Goal: Transaction & Acquisition: Purchase product/service

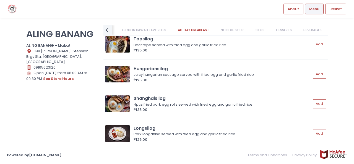
scroll to position [1396, 0]
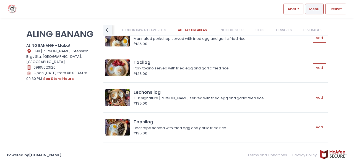
click at [234, 27] on link "NOODLE SOUP" at bounding box center [233, 30] width 34 height 11
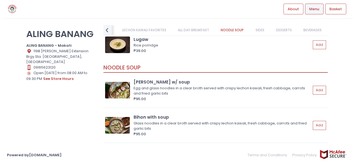
scroll to position [1799, 0]
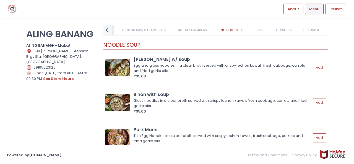
click at [259, 31] on link "SIDES" at bounding box center [260, 30] width 20 height 11
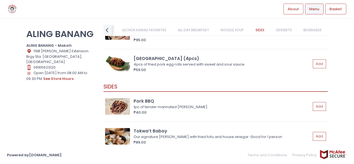
scroll to position [1983, 0]
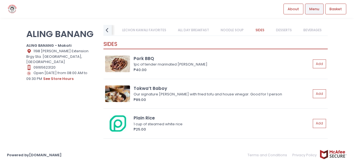
click at [279, 31] on link "DESSERTS" at bounding box center [284, 30] width 27 height 11
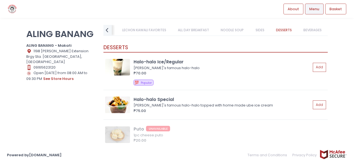
scroll to position [2219, 0]
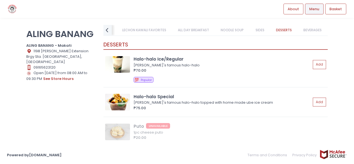
click at [308, 32] on link "BEVERAGES" at bounding box center [312, 30] width 29 height 11
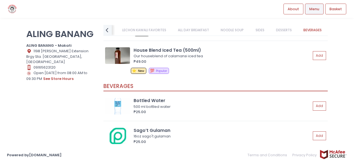
scroll to position [2493, 0]
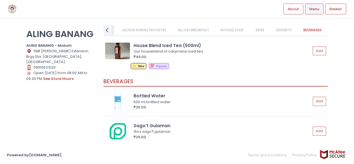
click at [157, 29] on link "LECHON KAWALI FAVORITES" at bounding box center [144, 30] width 55 height 11
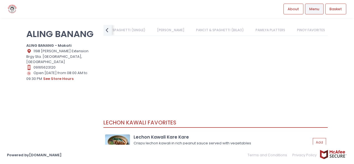
scroll to position [0, 0]
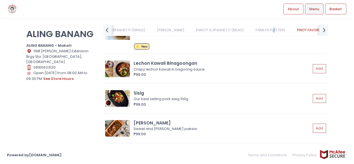
click at [272, 28] on link "PAMILYA PLATTERS" at bounding box center [271, 30] width 40 height 11
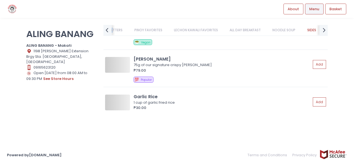
scroll to position [0, 236]
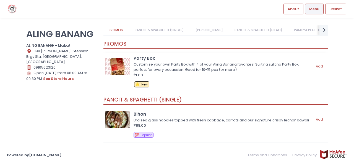
click at [167, 66] on div "Customize your own Party Box with 4 of your Aling Banang favorites! Sulit na su…" at bounding box center [222, 67] width 176 height 11
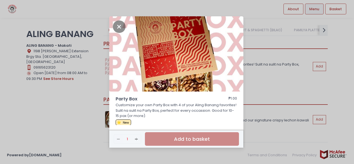
click at [283, 63] on div "Party Box ₱1.00 Customize your own Party Box with 4 of your Aling Banang favori…" at bounding box center [177, 82] width 354 height 164
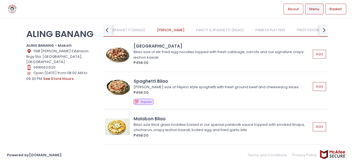
scroll to position [471, 0]
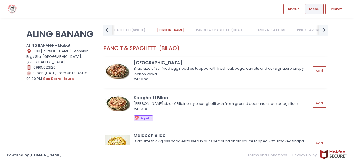
click at [231, 79] on div "Canton Bilao size of stir fried egg noodles topped with fresh cabbage, carrots …" at bounding box center [216, 72] width 225 height 31
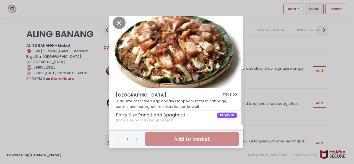
scroll to position [32, 0]
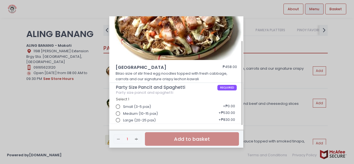
click at [150, 120] on span "Large (20-25 pax)" at bounding box center [139, 121] width 33 height 6
click at [123, 120] on input "Large (20-25 pax)" at bounding box center [118, 120] width 11 height 11
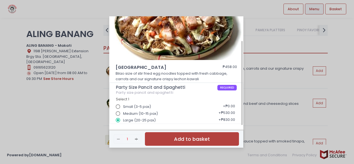
click at [165, 139] on button "Add to basket" at bounding box center [192, 139] width 94 height 14
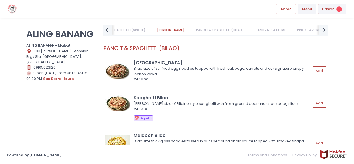
click at [324, 10] on span "Basket" at bounding box center [329, 9] width 12 height 6
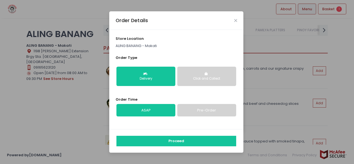
click at [210, 108] on link "Pre-Order" at bounding box center [206, 110] width 59 height 13
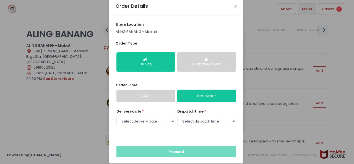
scroll to position [14, 0]
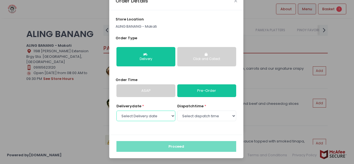
click at [161, 117] on select "Select Delivery date [DATE] [DATE] [DATE] [DATE] [DATE] [DATE] [DATE] [DATE] [D…" at bounding box center [146, 116] width 59 height 11
select select "[DATE]"
click at [117, 111] on select "Select Delivery date [DATE] [DATE] [DATE] [DATE] [DATE] [DATE] [DATE] [DATE] [D…" at bounding box center [146, 116] width 59 height 11
click at [234, 2] on icon "Close" at bounding box center [235, 1] width 3 height 4
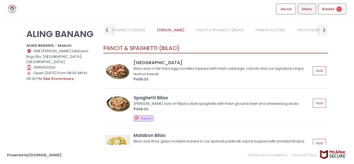
click at [171, 66] on div "Bilao size of stir fried egg noodles topped with fresh cabbage, carrots and our…" at bounding box center [222, 71] width 176 height 11
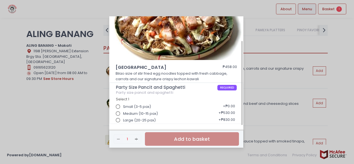
scroll to position [0, 0]
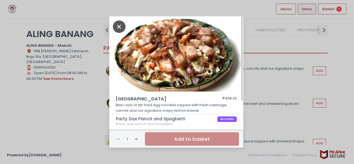
click at [116, 25] on icon "Close" at bounding box center [119, 26] width 13 height 12
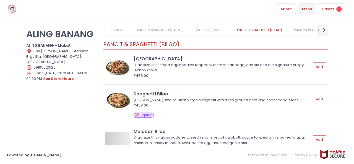
scroll to position [498, 0]
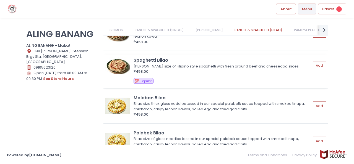
click at [192, 74] on div "₱458.00" at bounding box center [222, 72] width 177 height 6
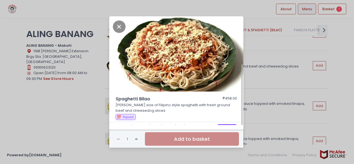
scroll to position [39, 0]
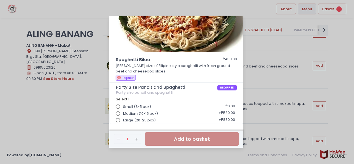
click at [329, 82] on div "Spaghetti Bilao ₱458.00 [PERSON_NAME] size of Filipino style spaghetti with fre…" at bounding box center [177, 82] width 354 height 164
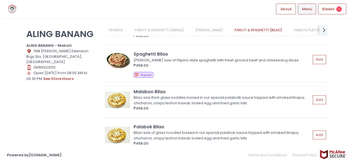
scroll to position [526, 0]
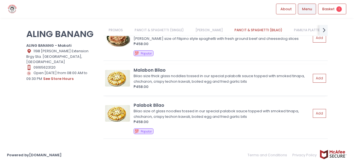
click at [201, 83] on div "Bilao size thick glass noddles tossed in our special palabotk sauce topped with…" at bounding box center [222, 78] width 176 height 11
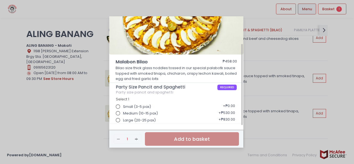
scroll to position [37, 0]
click at [129, 121] on span "Large (20-25 pax)" at bounding box center [139, 121] width 33 height 6
click at [123, 121] on input "Large (20-25 pax)" at bounding box center [118, 120] width 11 height 11
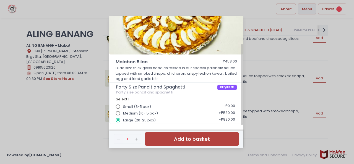
click at [165, 137] on button "Add to basket" at bounding box center [192, 139] width 94 height 14
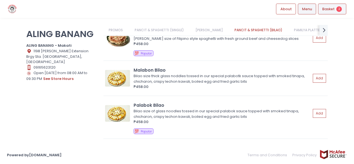
click at [322, 4] on div "Basket 2" at bounding box center [332, 9] width 28 height 11
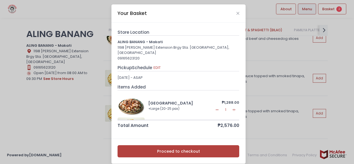
scroll to position [0, 0]
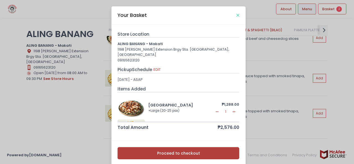
click at [237, 14] on icon "Close" at bounding box center [238, 15] width 3 height 4
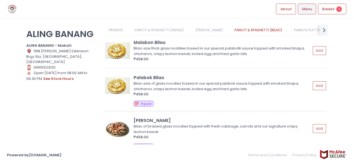
scroll to position [471, 0]
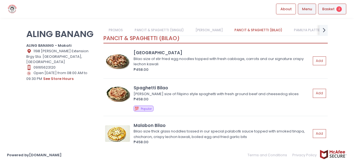
click at [327, 9] on span "Basket" at bounding box center [329, 9] width 12 height 6
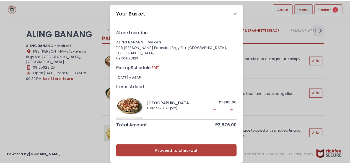
scroll to position [18, 0]
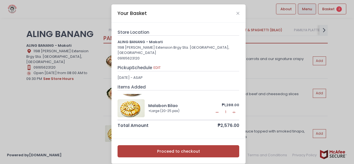
click at [192, 145] on button "Proceed to checkout" at bounding box center [179, 151] width 122 height 12
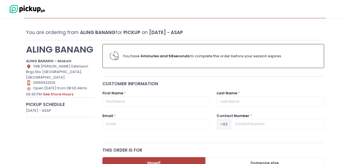
scroll to position [28, 0]
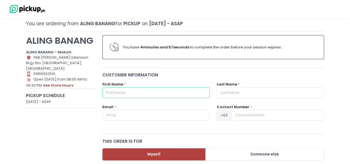
click at [188, 92] on input "text" at bounding box center [155, 92] width 107 height 11
type input "[PERSON_NAME]"
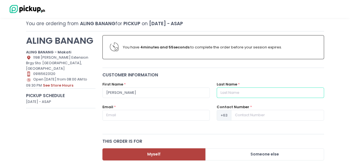
type input "LLAPITAN"
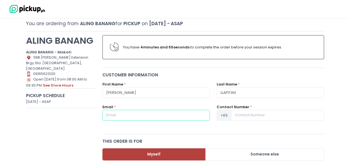
type input "[EMAIL_ADDRESS][DOMAIN_NAME]"
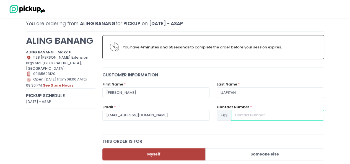
type input "09175704339"
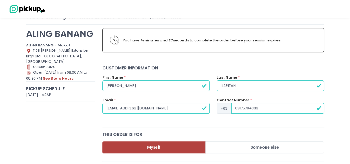
scroll to position [55, 0]
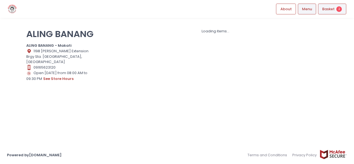
click at [333, 11] on span "Basket" at bounding box center [329, 9] width 12 height 6
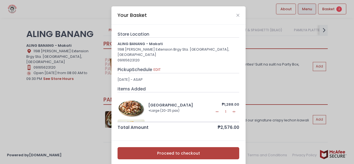
click at [215, 110] on icon "Remove Created with Sketch." at bounding box center [217, 112] width 4 height 4
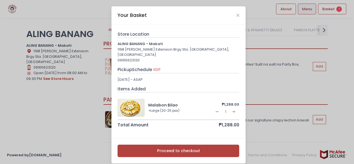
click at [218, 110] on icon "Remove Created with Sketch." at bounding box center [217, 112] width 4 height 4
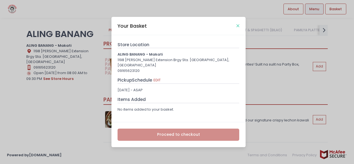
click at [237, 28] on icon "Close" at bounding box center [238, 26] width 3 height 4
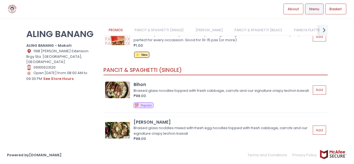
scroll to position [28, 0]
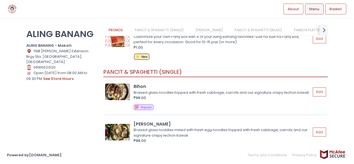
click at [184, 94] on div "Braised glass noodles topped with fresh cabbage, carrots and our signature cris…" at bounding box center [222, 93] width 176 height 6
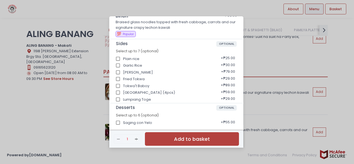
scroll to position [135, 0]
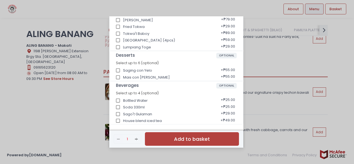
click at [335, 58] on div "Bihon ₱88.00 Braised glass noodles topped with fresh cabbage, carrots and our s…" at bounding box center [177, 82] width 354 height 164
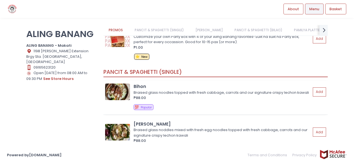
click at [215, 109] on div "Bihon Braised glass noodles topped with fresh cabbage, carrots and our signatur…" at bounding box center [216, 98] width 225 height 34
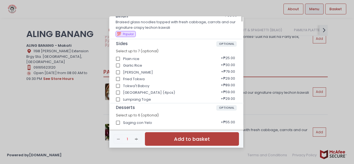
scroll to position [28, 0]
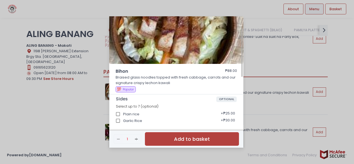
click at [262, 105] on div "Bihon ₱88.00 Braised glass noodles topped with fresh cabbage, carrots and our s…" at bounding box center [177, 82] width 354 height 164
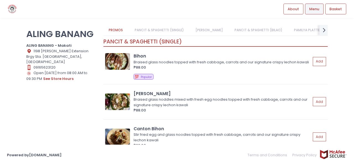
scroll to position [83, 0]
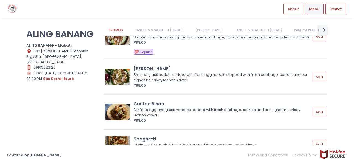
click at [242, 31] on link "PANCIT & SPAGHETTI (BILAO)" at bounding box center [258, 30] width 59 height 11
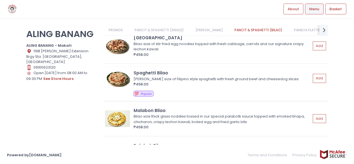
scroll to position [494, 0]
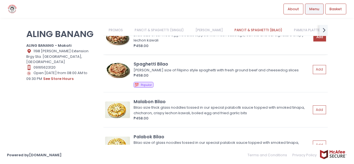
click at [314, 42] on button "Add" at bounding box center [320, 37] width 13 height 9
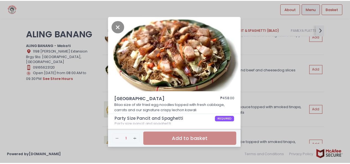
scroll to position [32, 0]
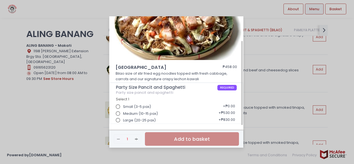
click at [148, 120] on span "Large (20-25 pax)" at bounding box center [139, 121] width 33 height 6
click at [123, 120] on input "Large (20-25 pax)" at bounding box center [118, 120] width 11 height 11
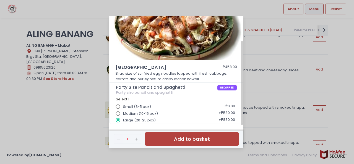
click at [175, 138] on button "Add to basket" at bounding box center [192, 139] width 94 height 14
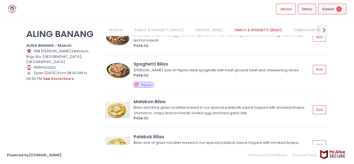
click at [332, 9] on span "Basket" at bounding box center [329, 9] width 12 height 6
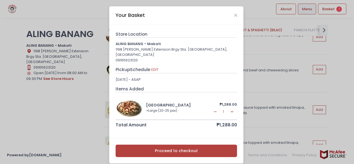
click at [204, 145] on button "Proceed to checkout" at bounding box center [177, 151] width 122 height 12
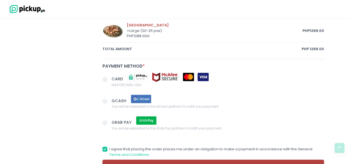
scroll to position [331, 0]
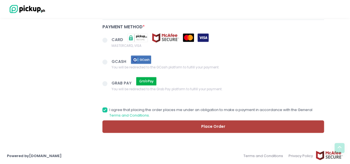
click at [107, 38] on span at bounding box center [104, 40] width 5 height 5
click at [109, 38] on input "CARD MASTERCARD, VISA" at bounding box center [111, 39] width 4 height 4
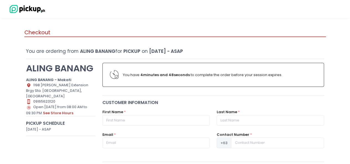
scroll to position [55, 0]
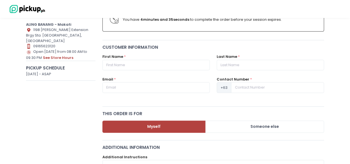
radio input "true"
